Goal: Navigation & Orientation: Find specific page/section

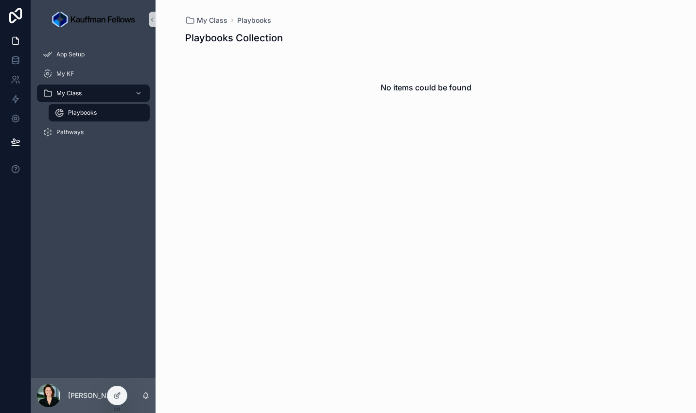
click at [69, 116] on span "Playbooks" at bounding box center [82, 113] width 29 height 8
click at [89, 127] on div "Pathways" at bounding box center [93, 132] width 101 height 16
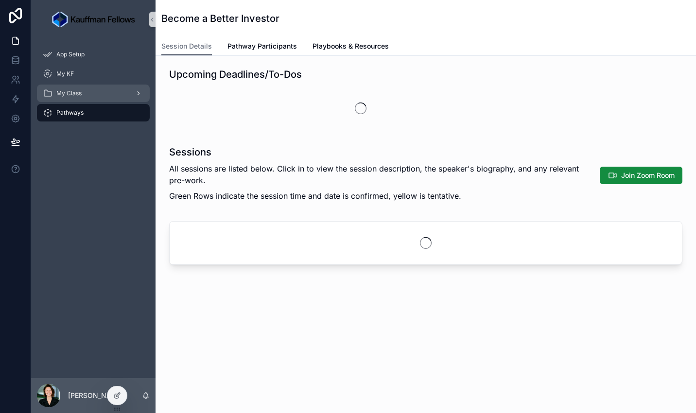
click at [144, 93] on link "My Class" at bounding box center [93, 93] width 113 height 17
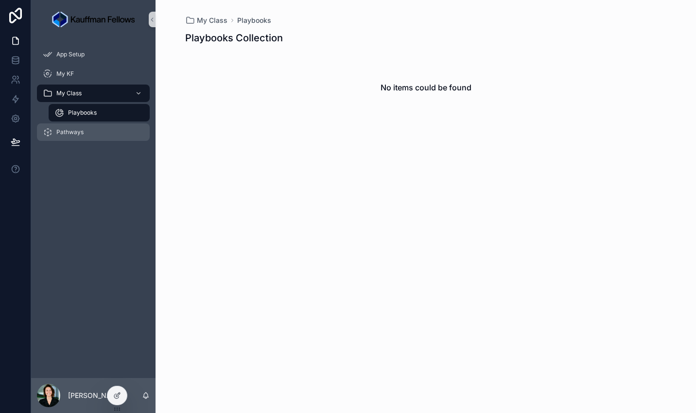
click at [56, 128] on span "Pathways" at bounding box center [69, 132] width 27 height 8
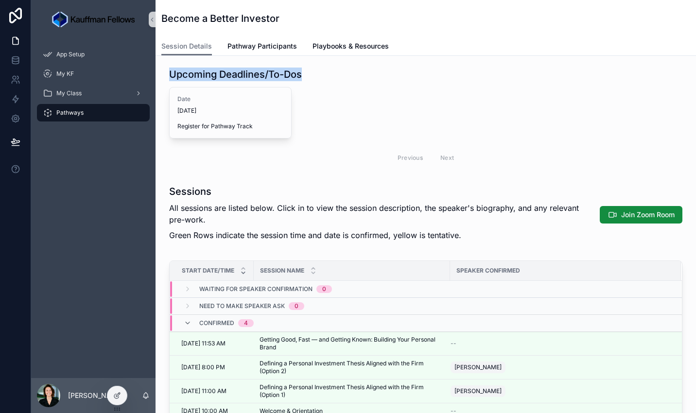
drag, startPoint x: 311, startPoint y: 74, endPoint x: 166, endPoint y: 74, distance: 145.7
click at [166, 74] on div "Upcoming Deadlines/To-Dos Date 7/16/2025 Register for Pathway Track Previous Ne…" at bounding box center [425, 118] width 525 height 109
click at [250, 215] on p "All sessions are listed below. Click in to view the session description, the sp…" at bounding box center [382, 213] width 427 height 23
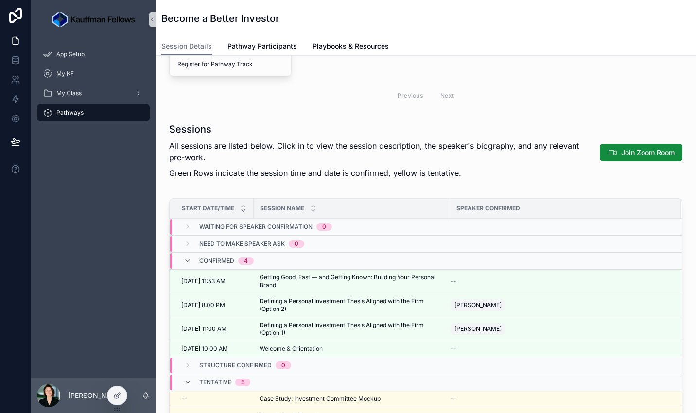
scroll to position [68, 0]
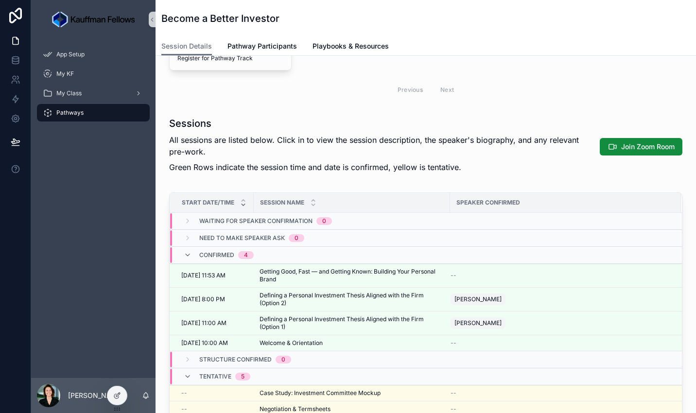
click at [182, 220] on div "Waiting for Speaker Confirmation 0" at bounding box center [257, 221] width 171 height 16
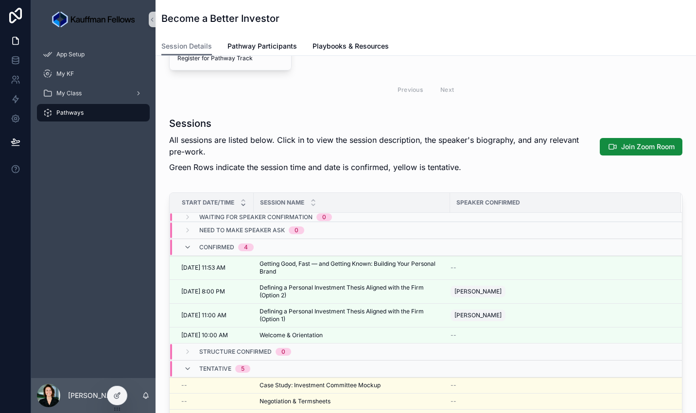
click at [246, 227] on span "Need to Make Speaker Ask" at bounding box center [242, 230] width 86 height 8
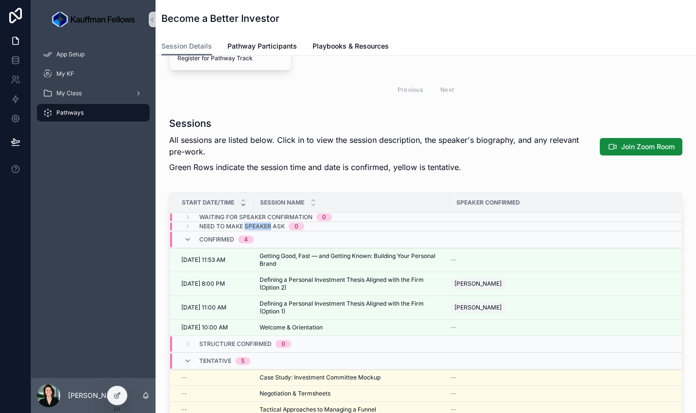
click at [246, 227] on span "Need to Make Speaker Ask" at bounding box center [242, 227] width 86 height 8
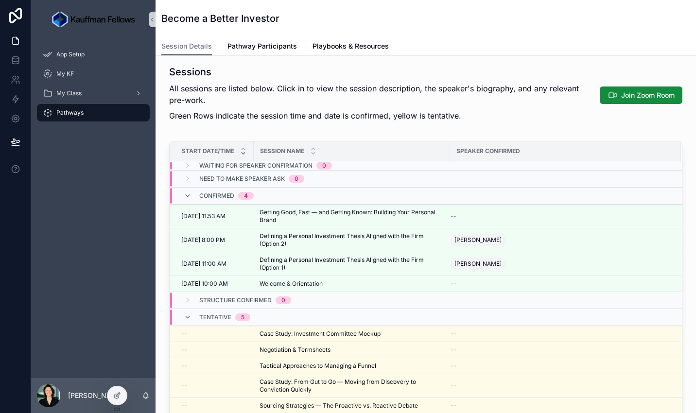
scroll to position [109, 0]
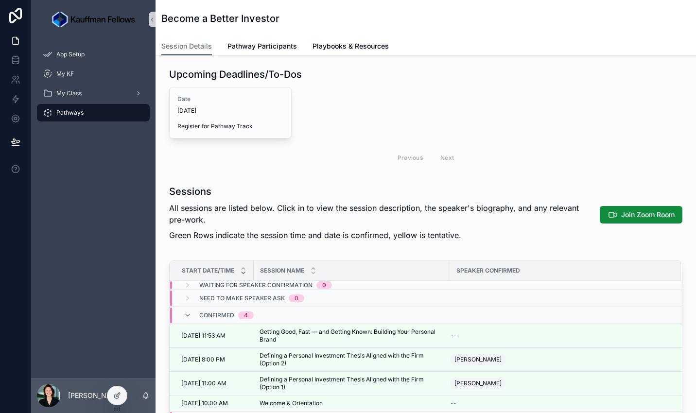
click at [193, 8] on div "Become a Better Investor" at bounding box center [425, 18] width 529 height 37
click at [79, 119] on div "Pathways" at bounding box center [93, 113] width 101 height 16
click at [151, 20] on icon "scrollable content" at bounding box center [152, 19] width 7 height 7
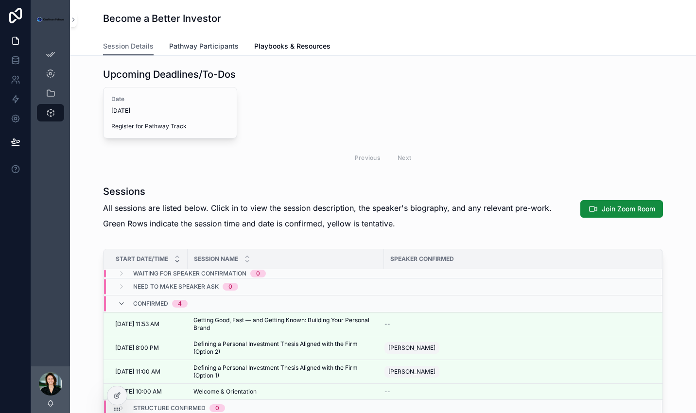
click at [200, 54] on link "Pathway Participants" at bounding box center [203, 46] width 69 height 19
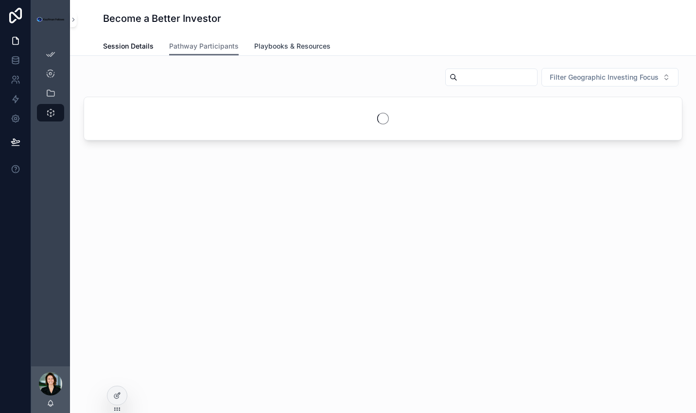
click at [289, 47] on span "Playbooks & Resources" at bounding box center [292, 46] width 76 height 10
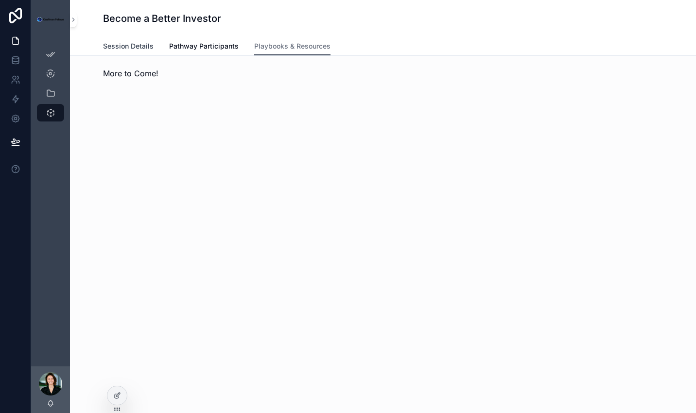
click at [108, 49] on span "Session Details" at bounding box center [128, 46] width 51 height 10
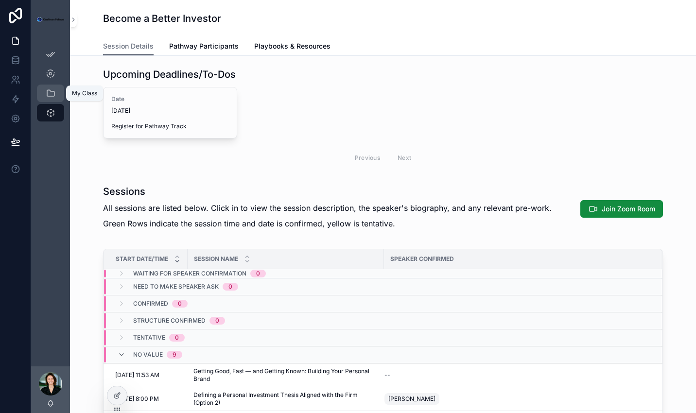
click at [50, 97] on icon "scrollable content" at bounding box center [51, 93] width 10 height 10
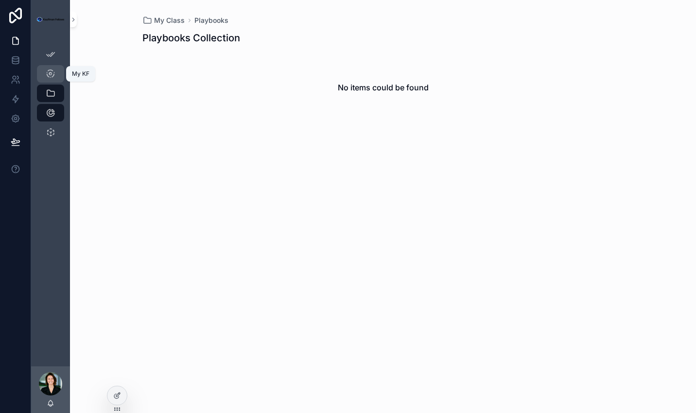
click at [54, 72] on icon "scrollable content" at bounding box center [51, 74] width 10 height 10
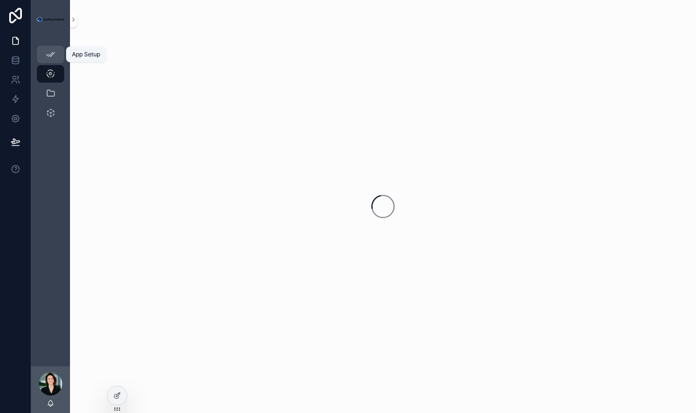
click at [51, 50] on icon "scrollable content" at bounding box center [51, 55] width 10 height 10
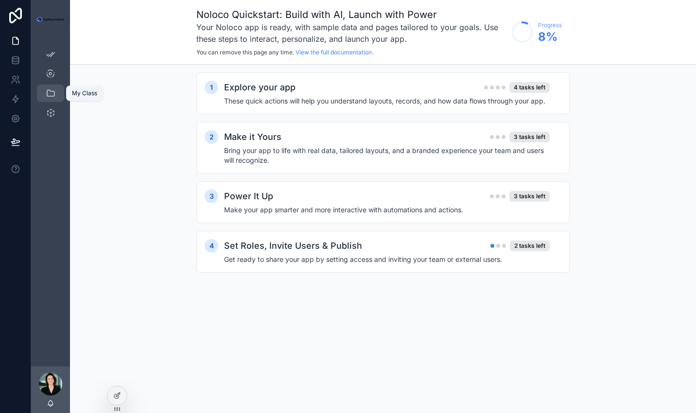
click at [47, 95] on icon "scrollable content" at bounding box center [51, 93] width 10 height 10
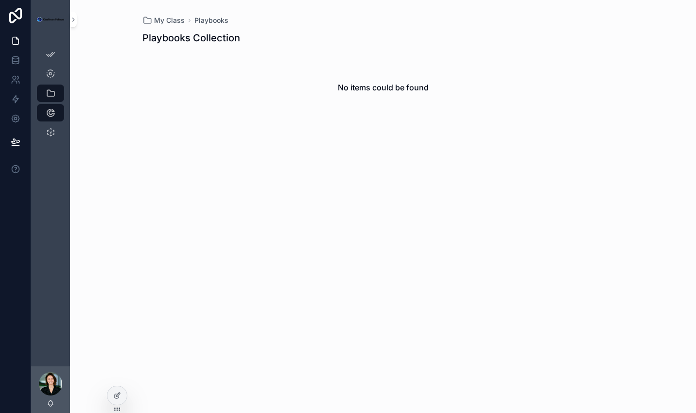
click at [51, 122] on div "Pathways" at bounding box center [50, 131] width 39 height 19
click at [51, 129] on icon "scrollable content" at bounding box center [51, 132] width 10 height 10
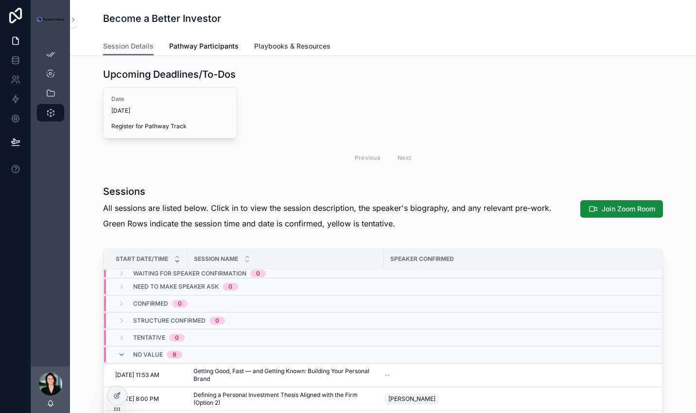
click at [306, 50] on span "Playbooks & Resources" at bounding box center [292, 46] width 76 height 10
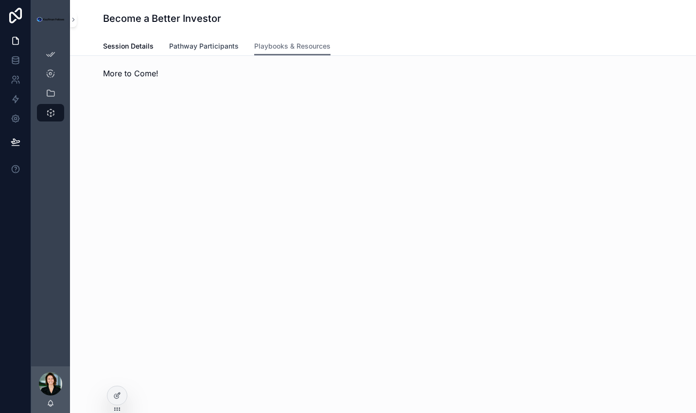
click at [226, 47] on span "Pathway Participants" at bounding box center [203, 46] width 69 height 10
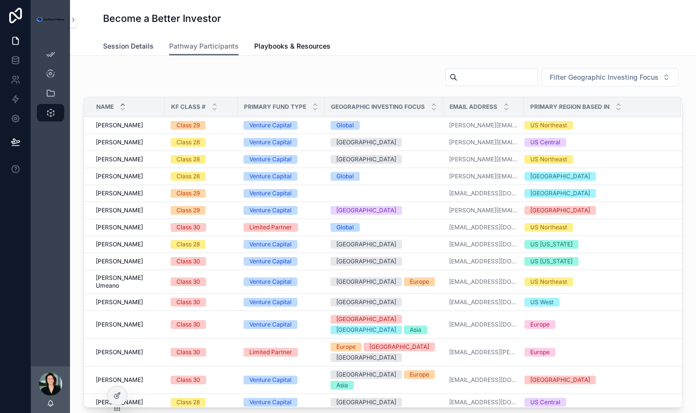
click at [137, 48] on span "Session Details" at bounding box center [128, 46] width 51 height 10
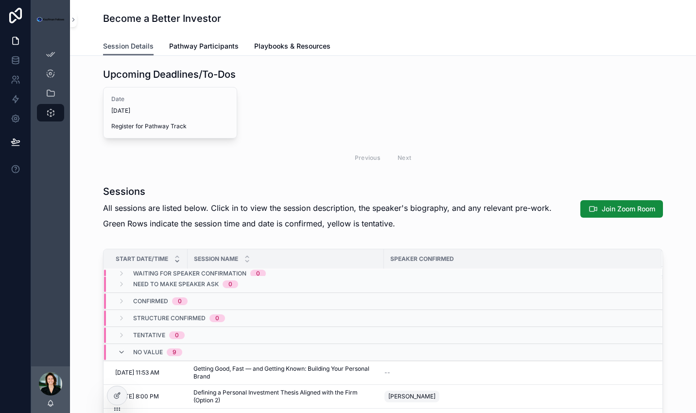
scroll to position [2, 0]
click at [75, 21] on icon "scrollable content" at bounding box center [73, 19] width 7 height 7
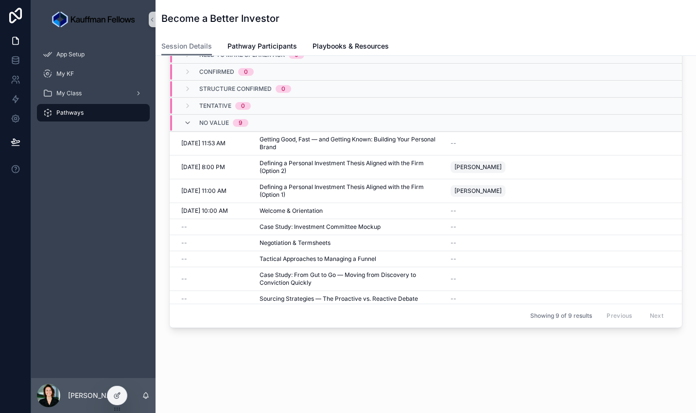
scroll to position [0, 0]
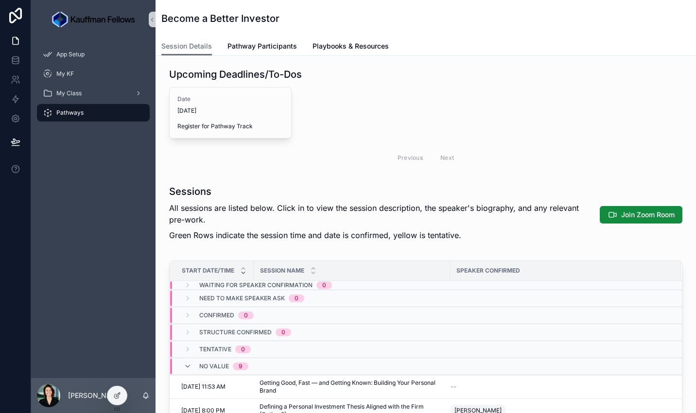
click at [61, 111] on span "Pathways" at bounding box center [69, 113] width 27 height 8
click at [69, 89] on span "My Class" at bounding box center [68, 93] width 25 height 8
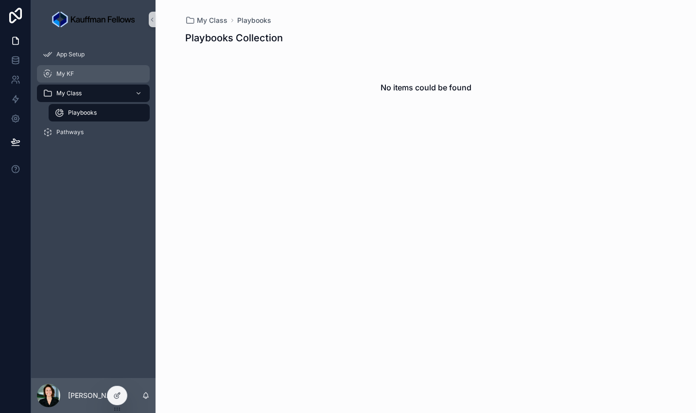
click at [67, 69] on div "My KF" at bounding box center [93, 74] width 101 height 16
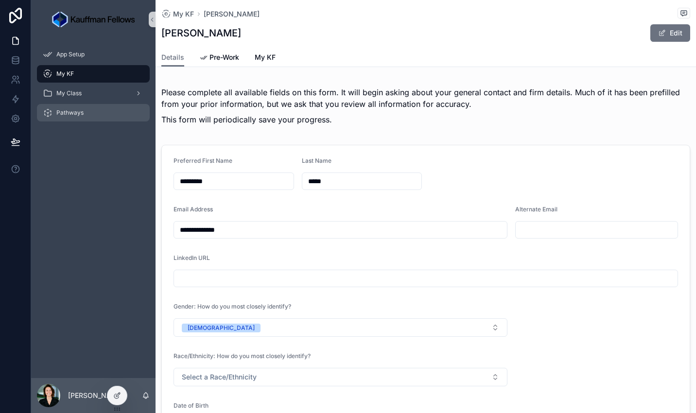
click at [101, 114] on div "Pathways" at bounding box center [93, 113] width 101 height 16
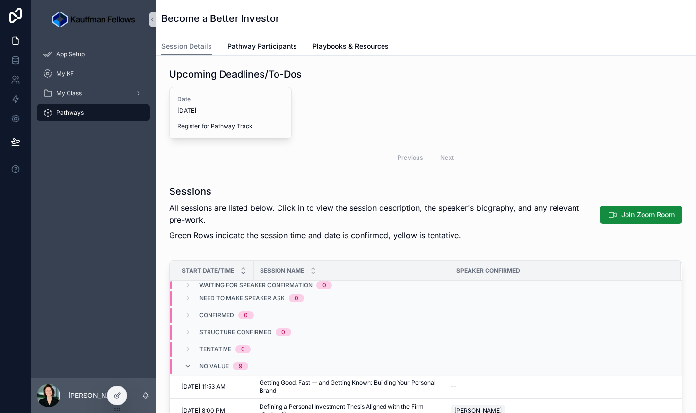
click at [97, 43] on div "App Setup My KF My Class Pathways" at bounding box center [93, 86] width 124 height 95
click at [97, 56] on div "App Setup" at bounding box center [93, 55] width 101 height 16
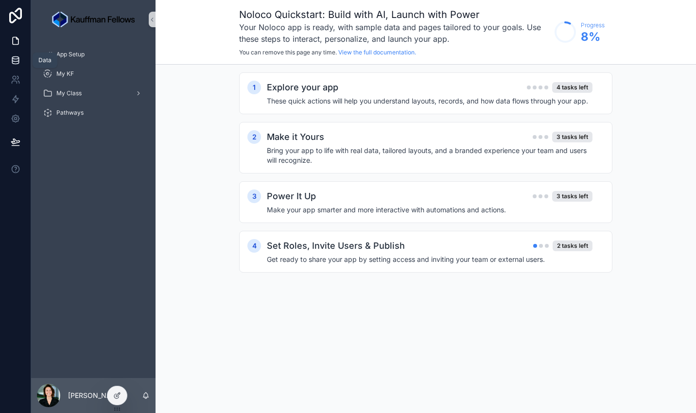
click at [21, 60] on link at bounding box center [15, 60] width 31 height 19
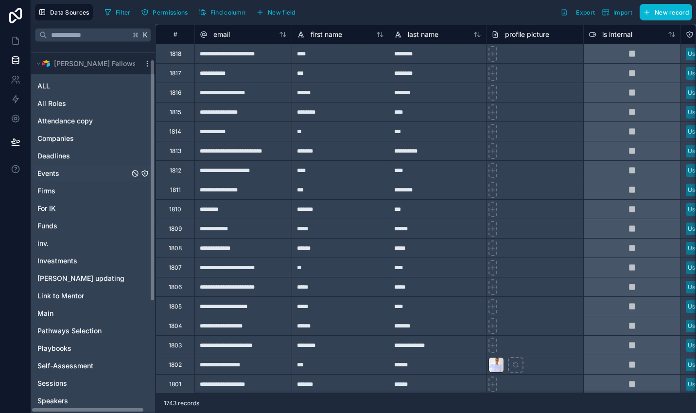
scroll to position [21, 0]
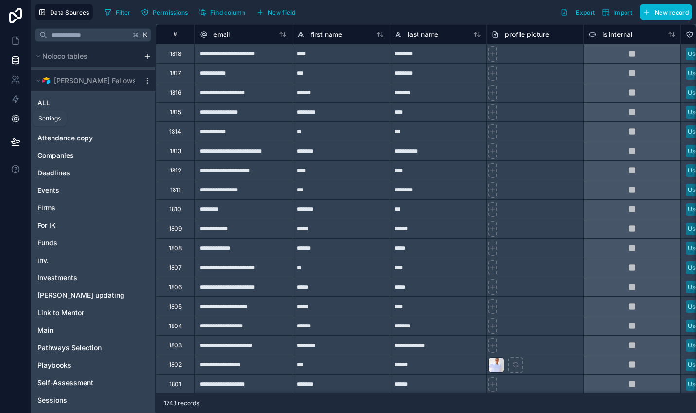
click at [14, 117] on icon at bounding box center [16, 119] width 10 height 10
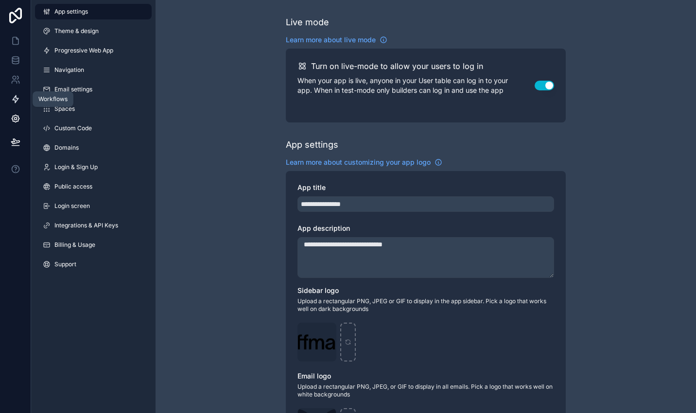
click at [15, 102] on icon at bounding box center [16, 99] width 6 height 7
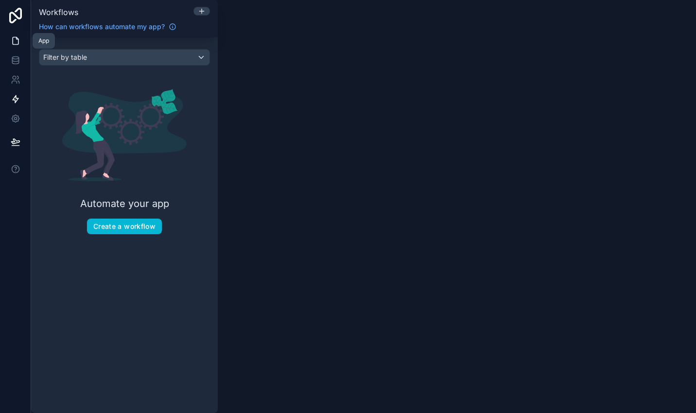
click at [15, 44] on icon at bounding box center [16, 41] width 10 height 10
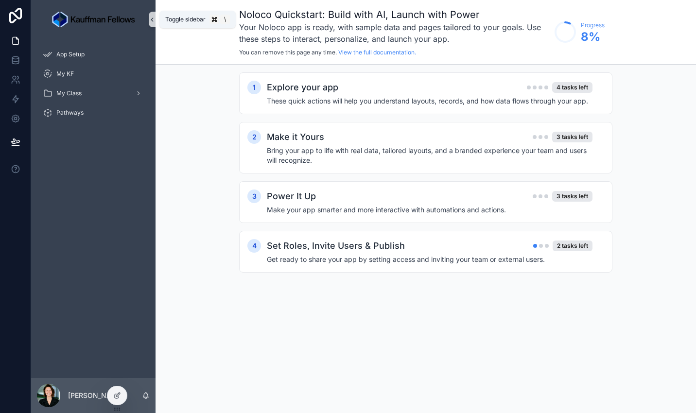
click at [152, 13] on button "scrollable content" at bounding box center [152, 20] width 7 height 16
